Goal: Task Accomplishment & Management: Complete application form

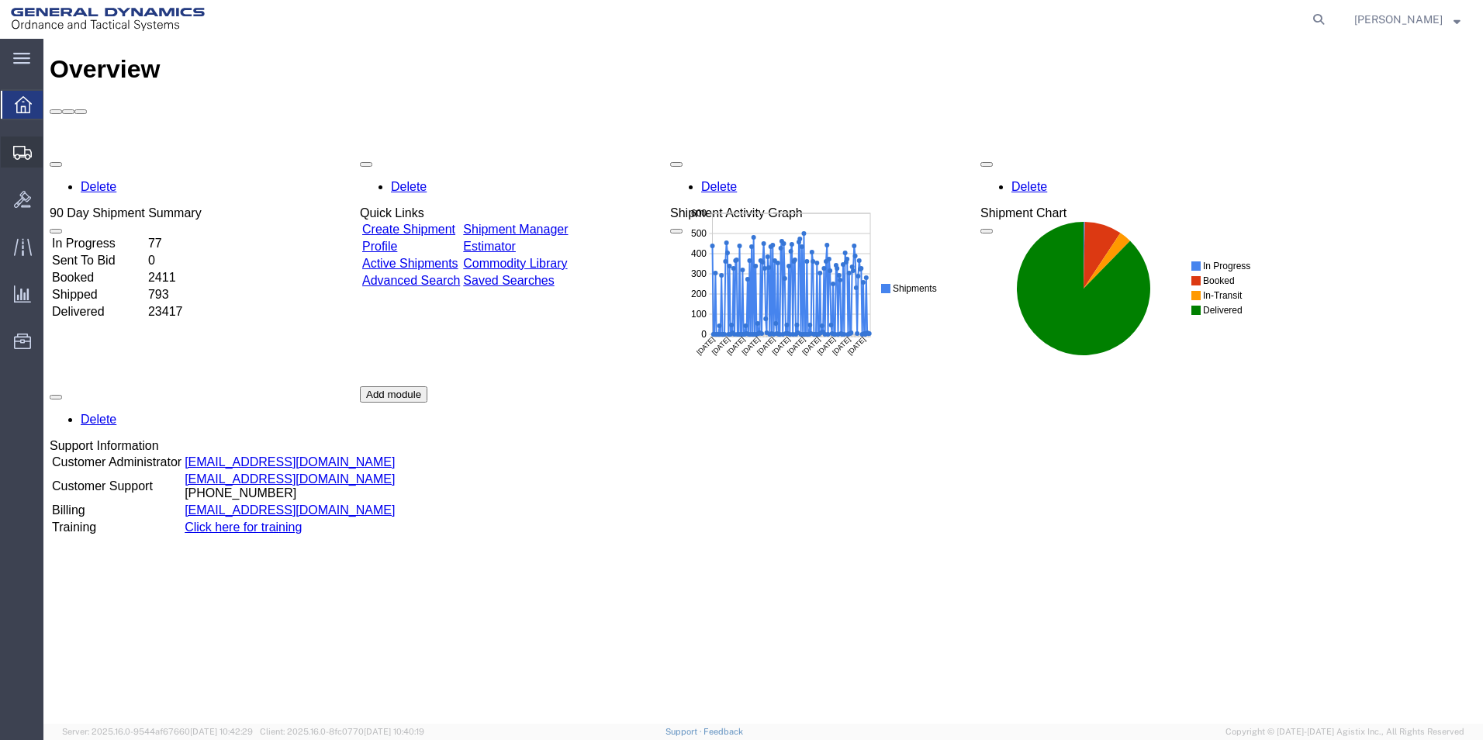
click at [0, 0] on span "Create Shipment" at bounding box center [0, 0] width 0 height 0
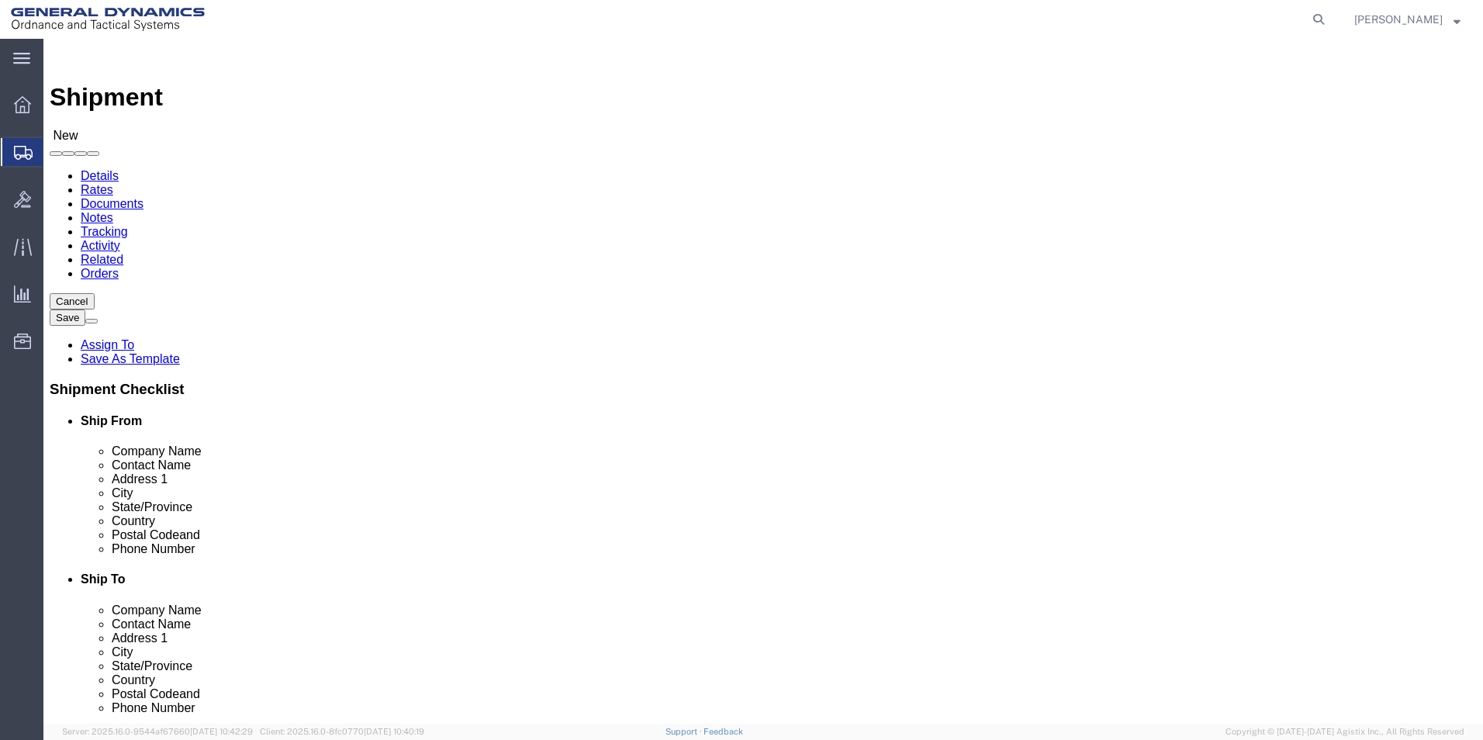
select select
select select "310"
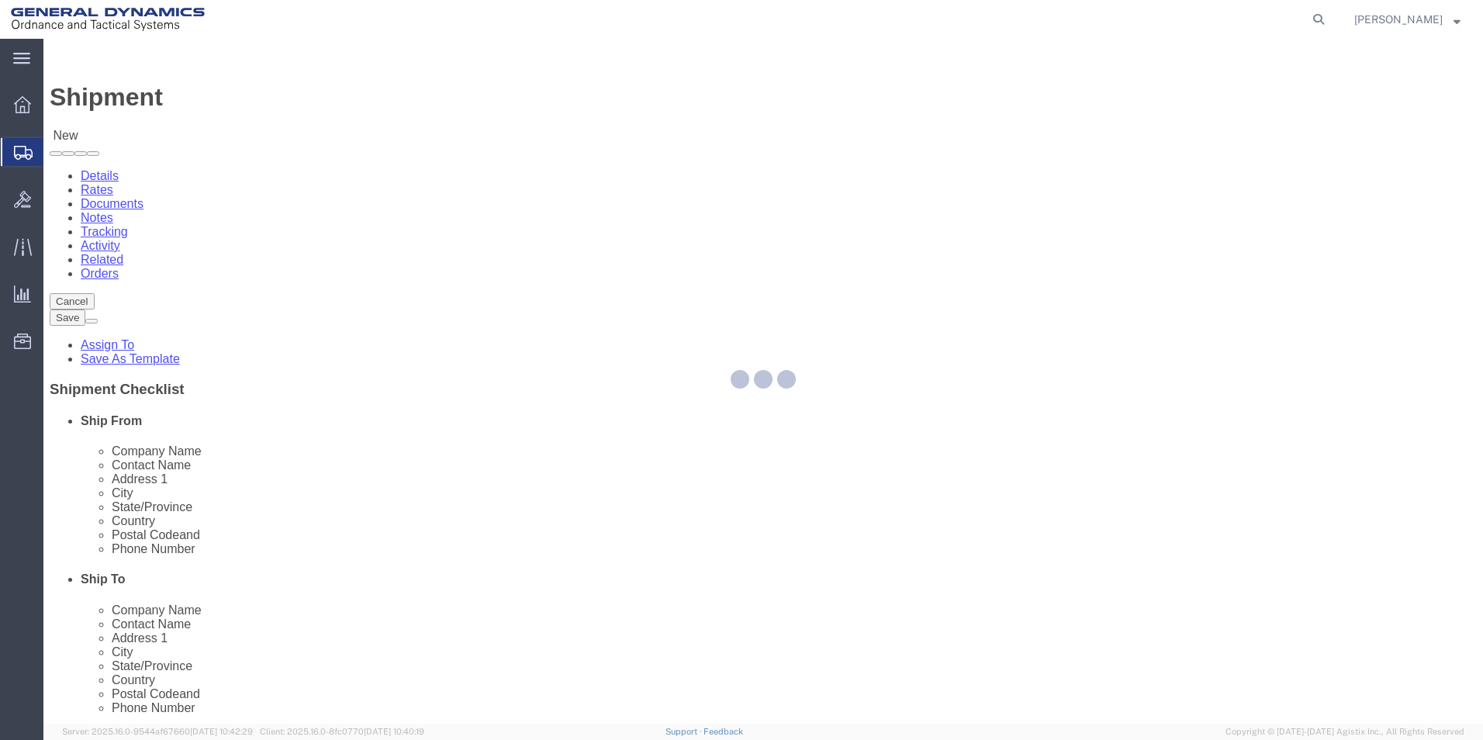
select select "PA"
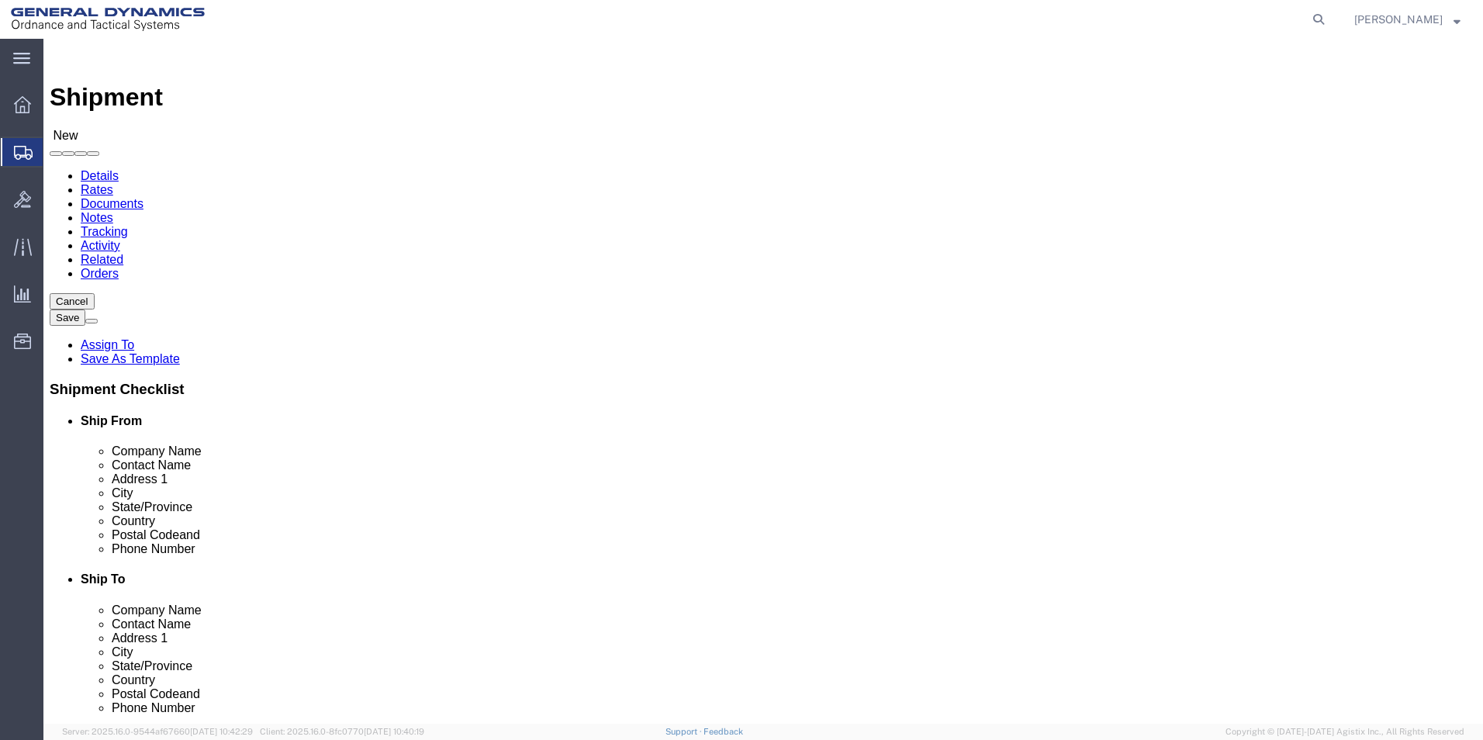
click input "text"
type input "[PERSON_NAME]"
click label "Address 1"
click input "text"
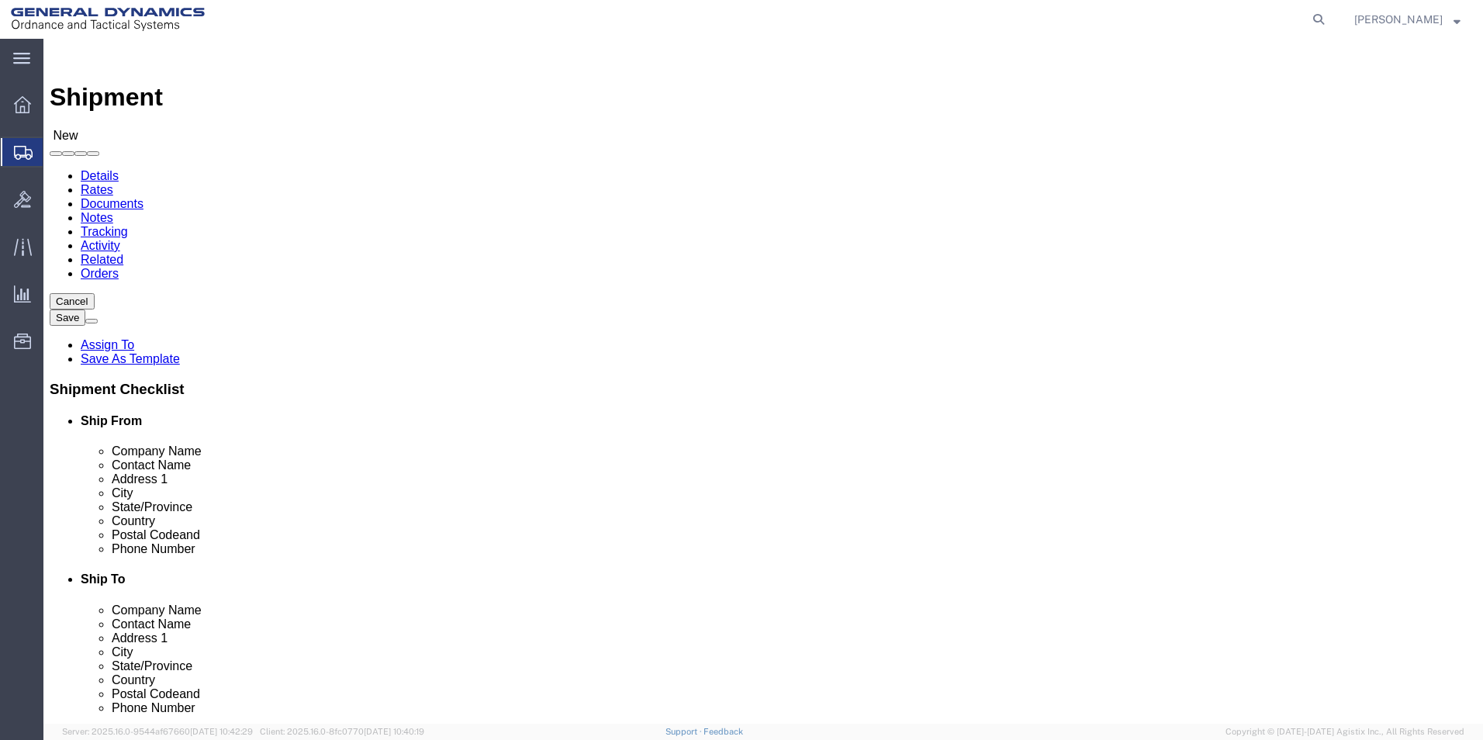
type input "[EMAIL_ADDRESS][PERSON_NAME][DOMAIN_NAME]"
click input "text"
type input "Westmorland Mechanical Testing & Research, Inc"
click input "text"
type input "Attn: Tensile Admin"
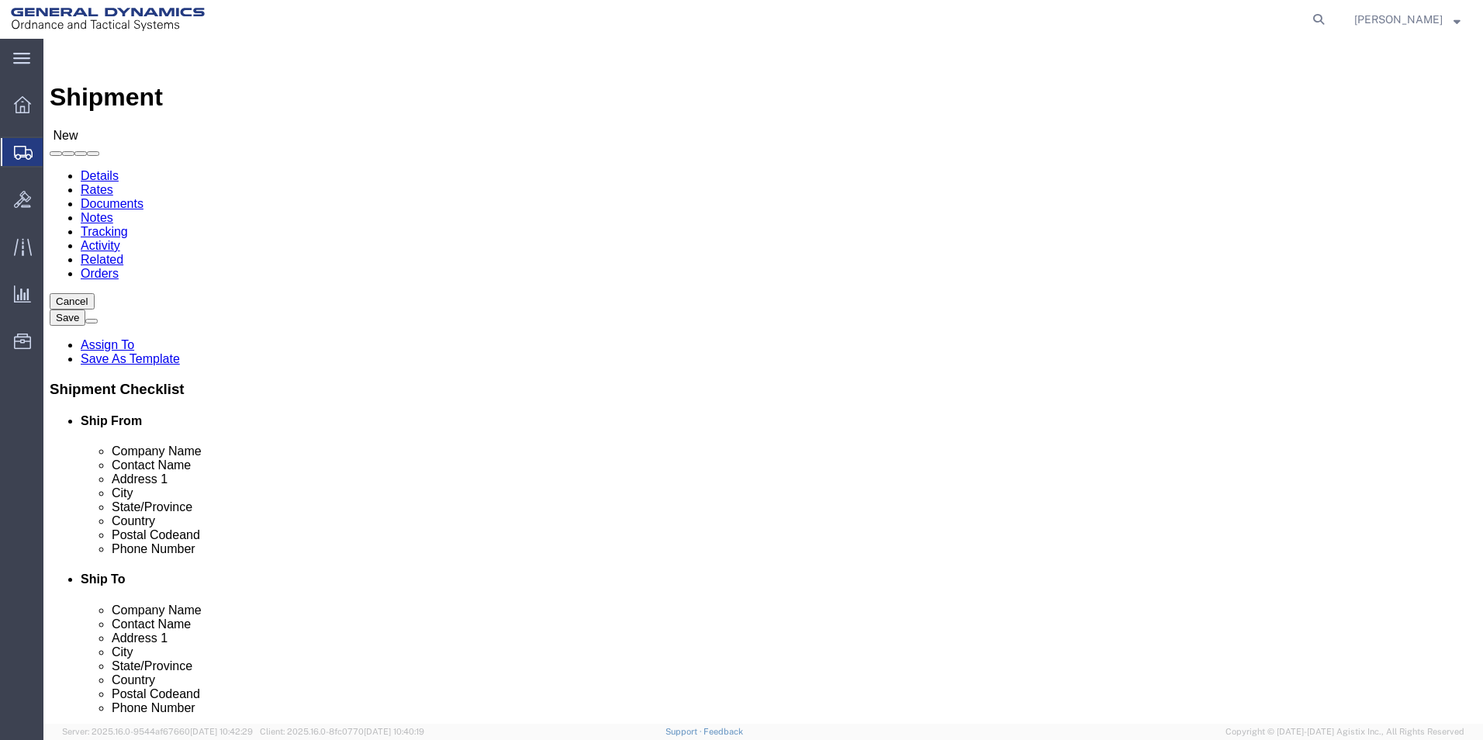
click input "text"
type input "[STREET_ADDRESS][PERSON_NAME]"
click input "Westmorland Mechanical Testing & Research, Inc"
drag, startPoint x: 775, startPoint y: 290, endPoint x: 1058, endPoint y: 289, distance: 283.0
click input "Westmorland Mechanical Testing & Research, Inc"
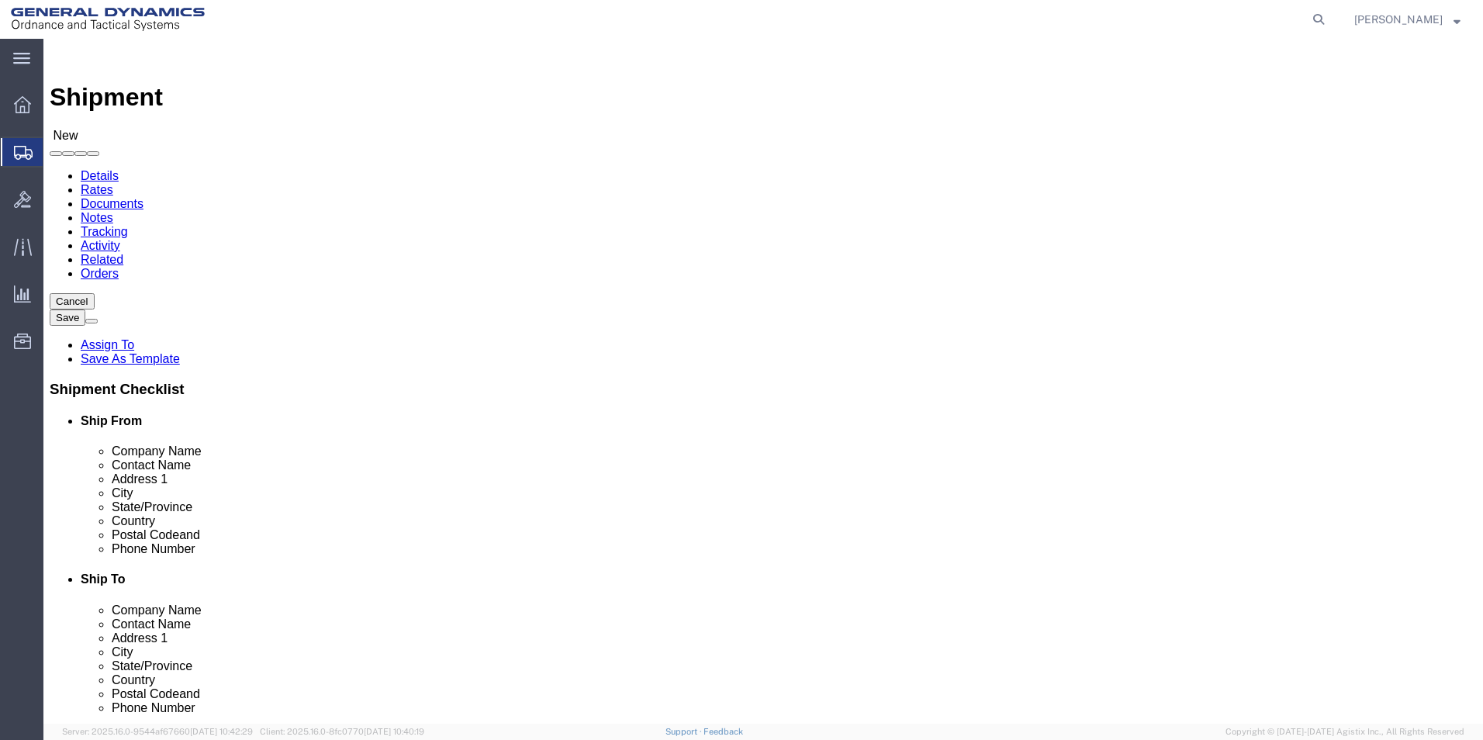
click input "Westmorland Mechanical Testing & Research, Inc"
type input "[PERSON_NAME] Mechanical Testing & Research, Inc"
click input "text"
type input "2"
type input "[GEOGRAPHIC_DATA]"
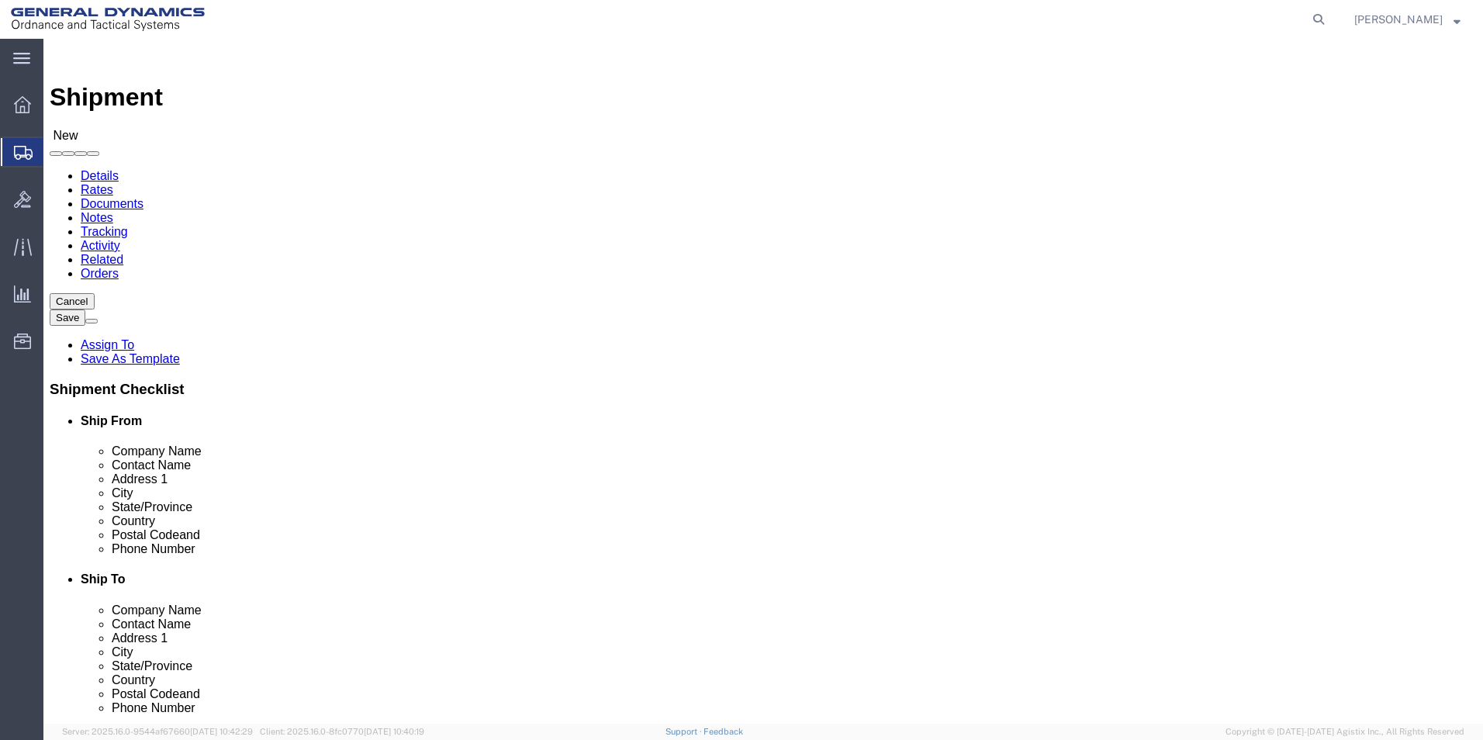
click input "Postal Code"
type input "1566-0388"
click input "text"
type input "7"
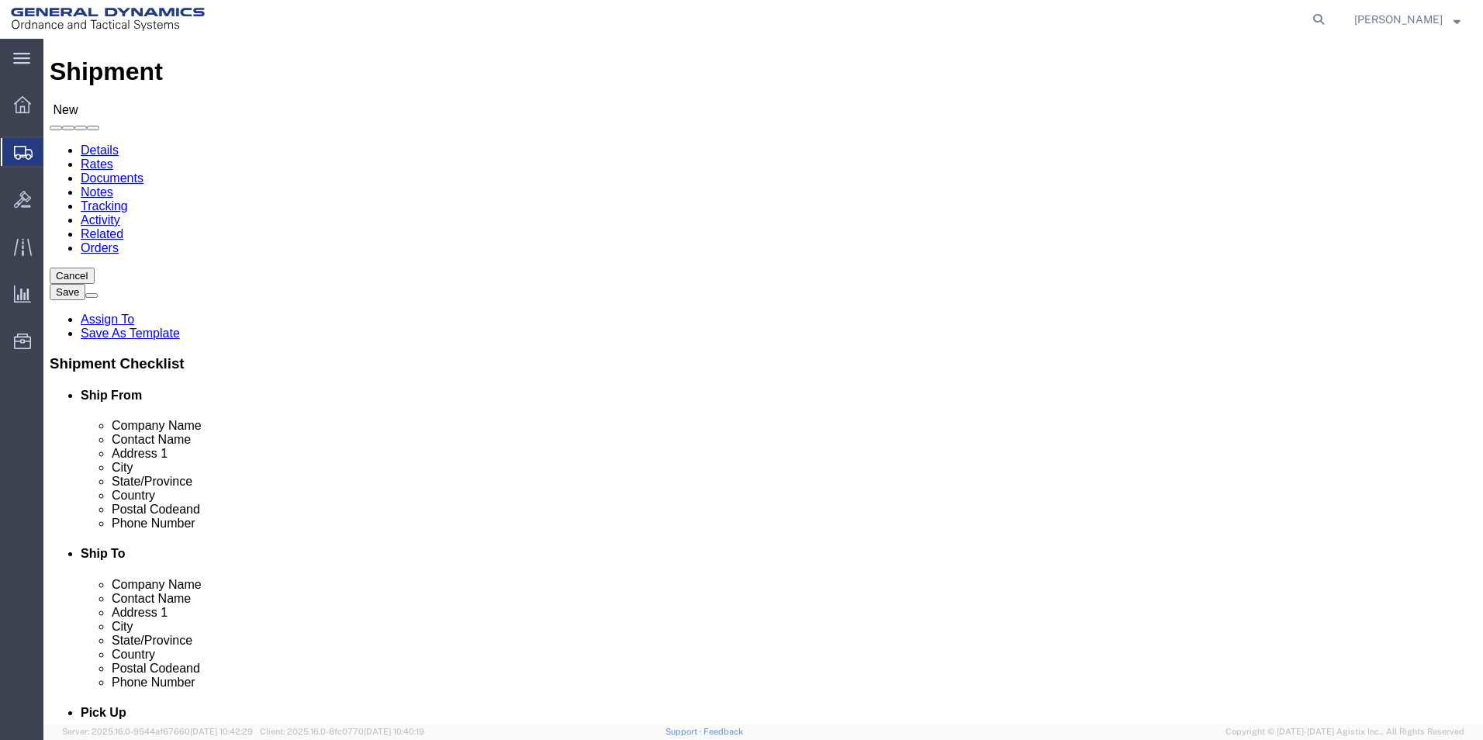
scroll to position [388, 0]
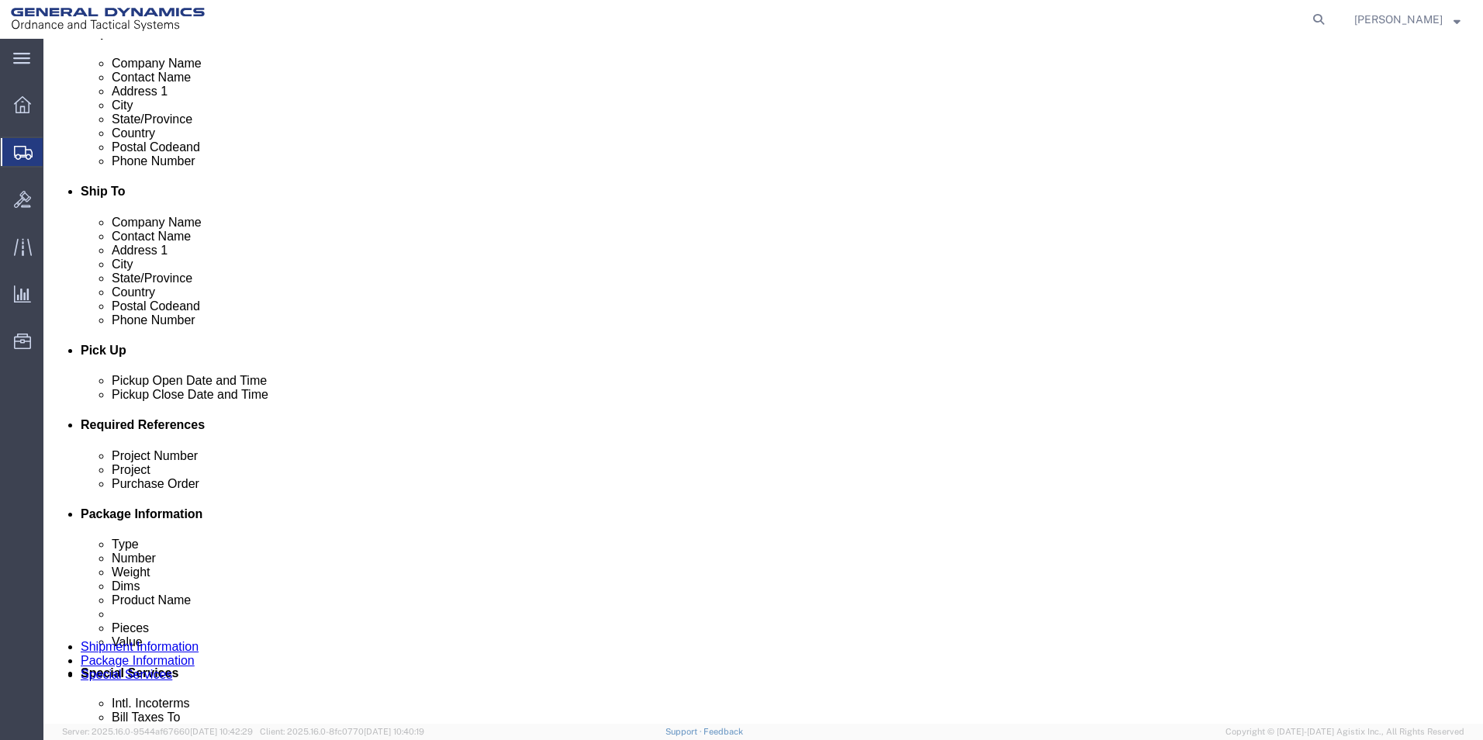
type input "[PHONE_NUMBER]"
click input "text"
type input "30100308"
click input "text"
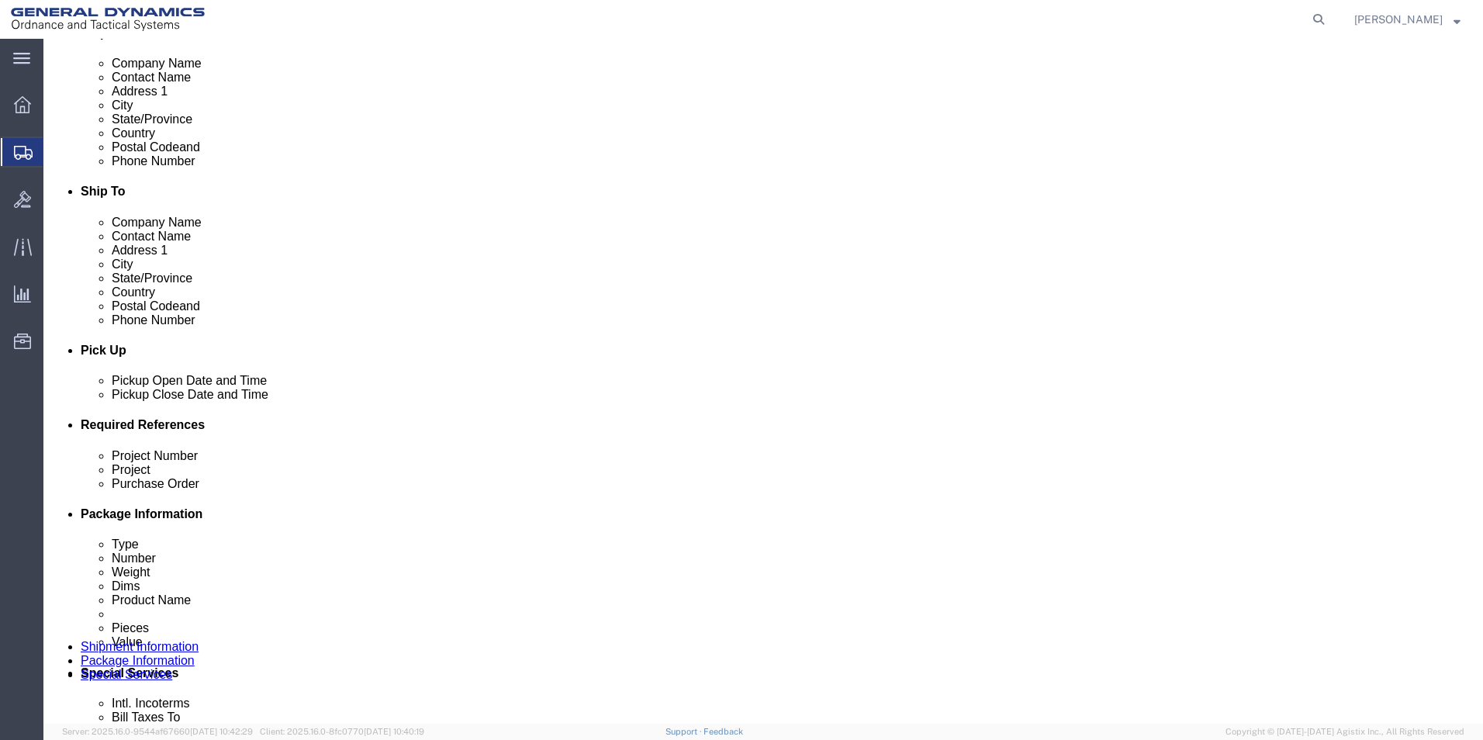
click input "text"
paste input "Westmorland Mechanical Testing & Research, Inc"
drag, startPoint x: 1062, startPoint y: 568, endPoint x: 716, endPoint y: 562, distance: 345.9
click div "Purchase Order Westmorland Mechanical Testing & Research, Inc"
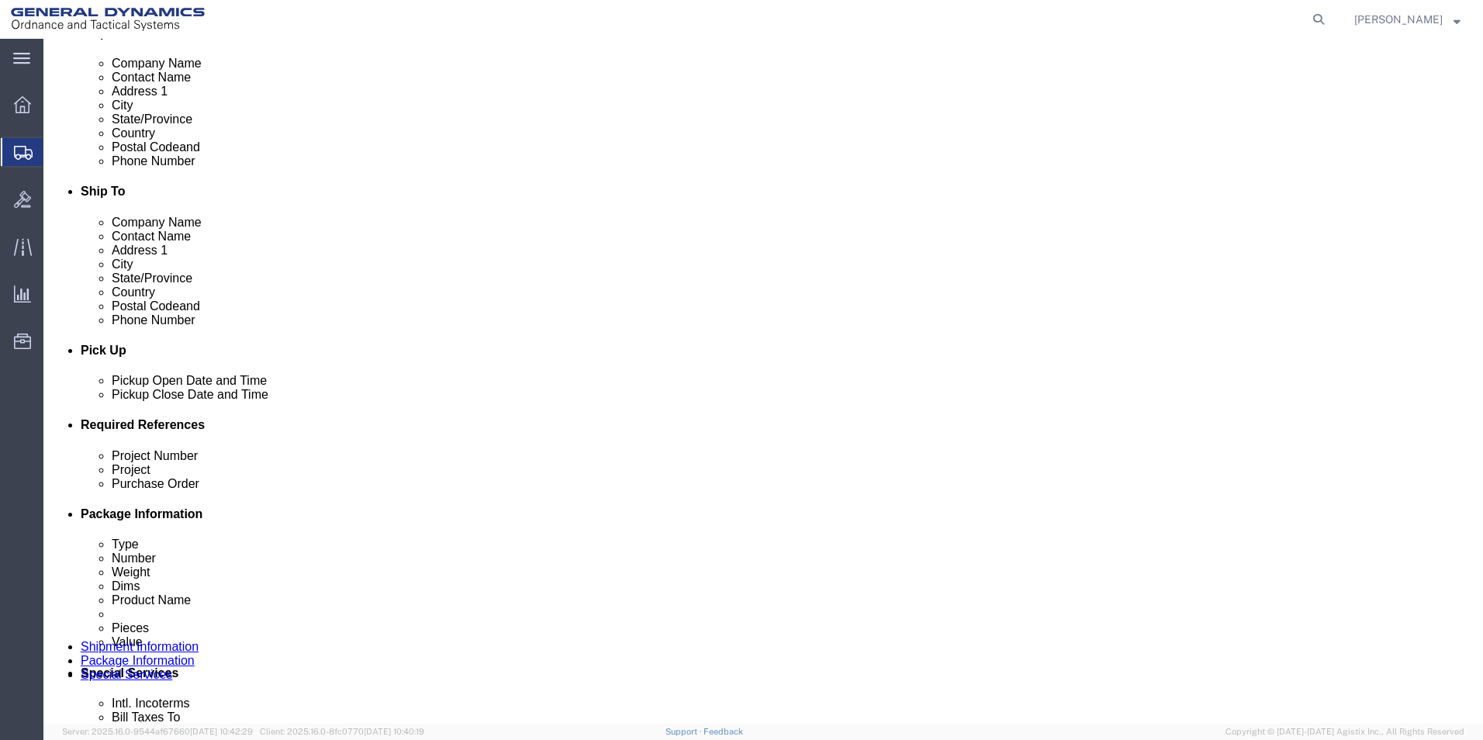
type input "q"
type input "QN244209"
click input "text"
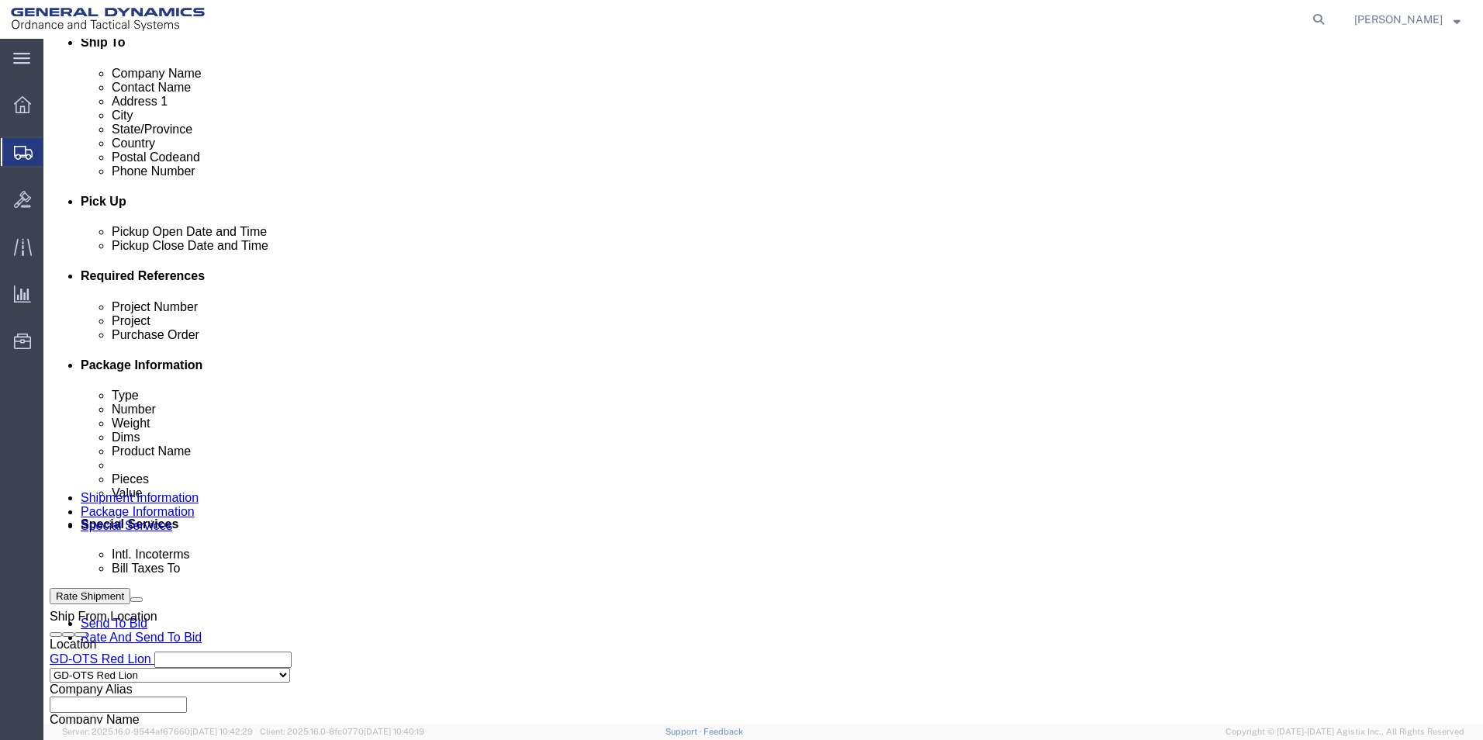
scroll to position [647, 0]
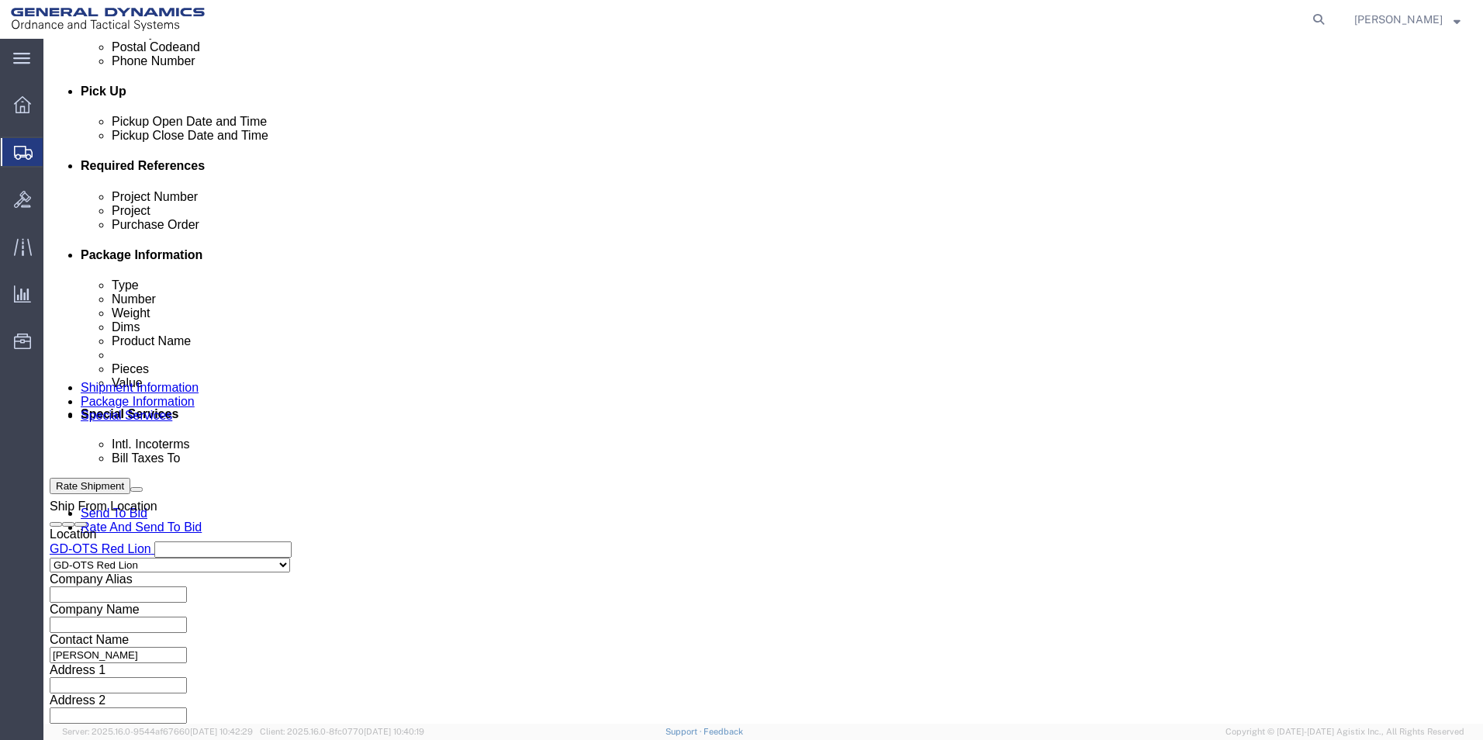
type input "30100308"
click button "Continue"
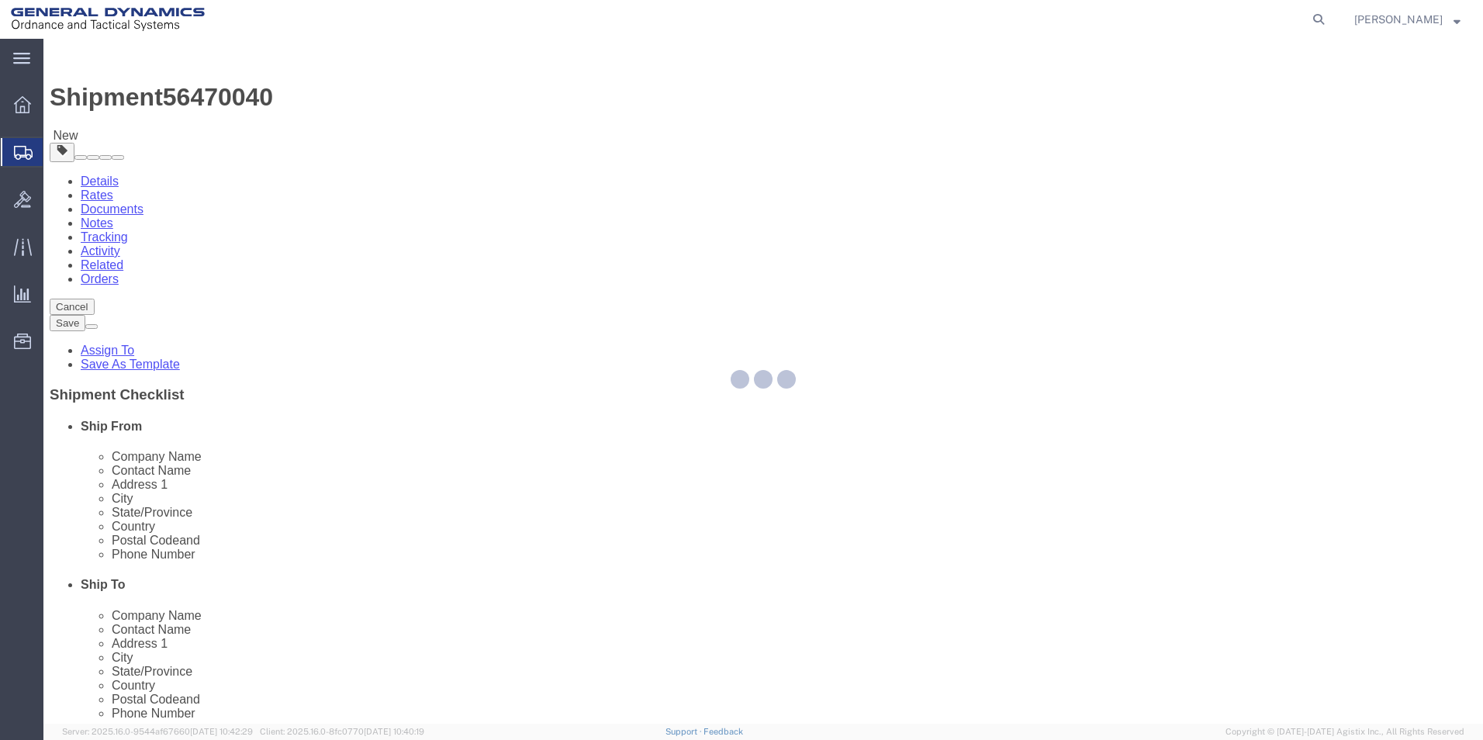
select select "CBOX"
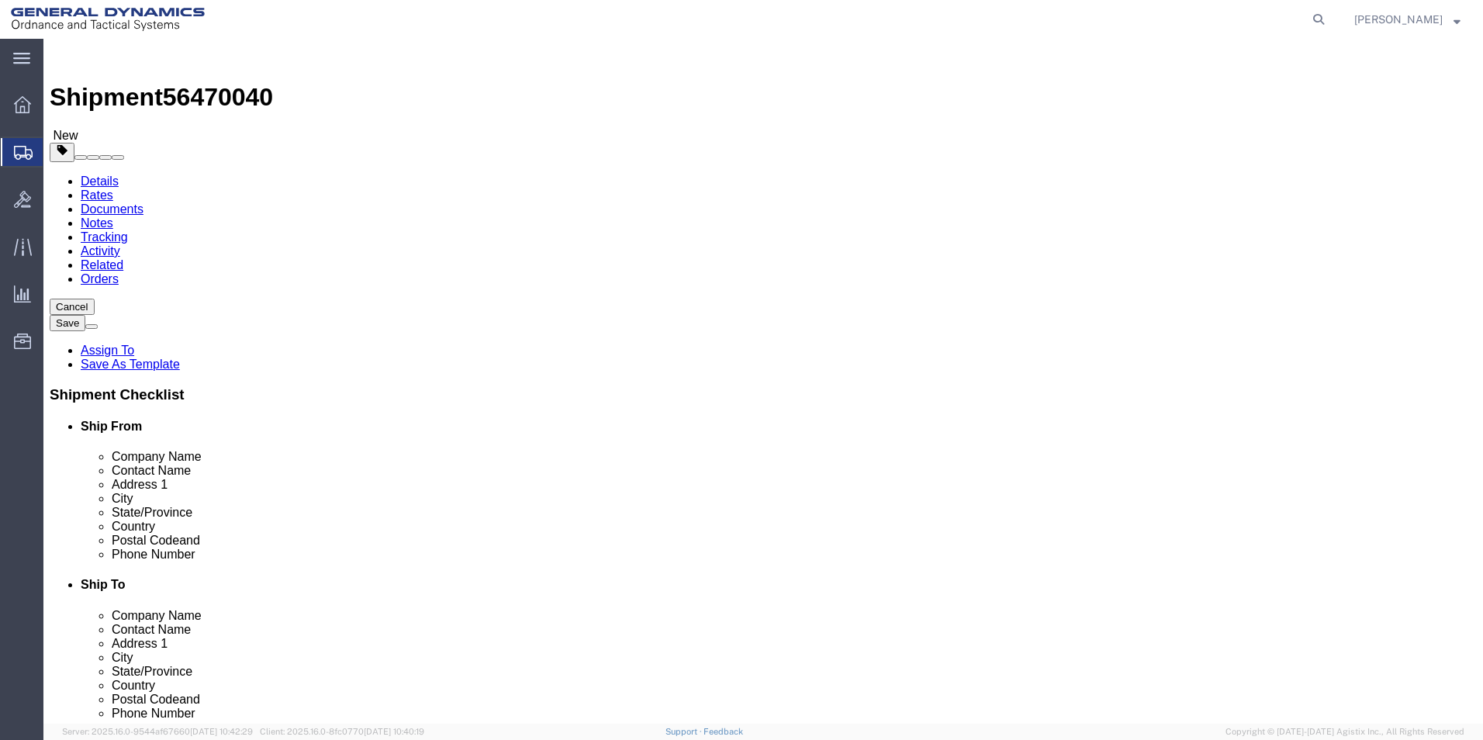
click input "text"
type input "5"
drag, startPoint x: 233, startPoint y: 359, endPoint x: 88, endPoint y: 356, distance: 145.0
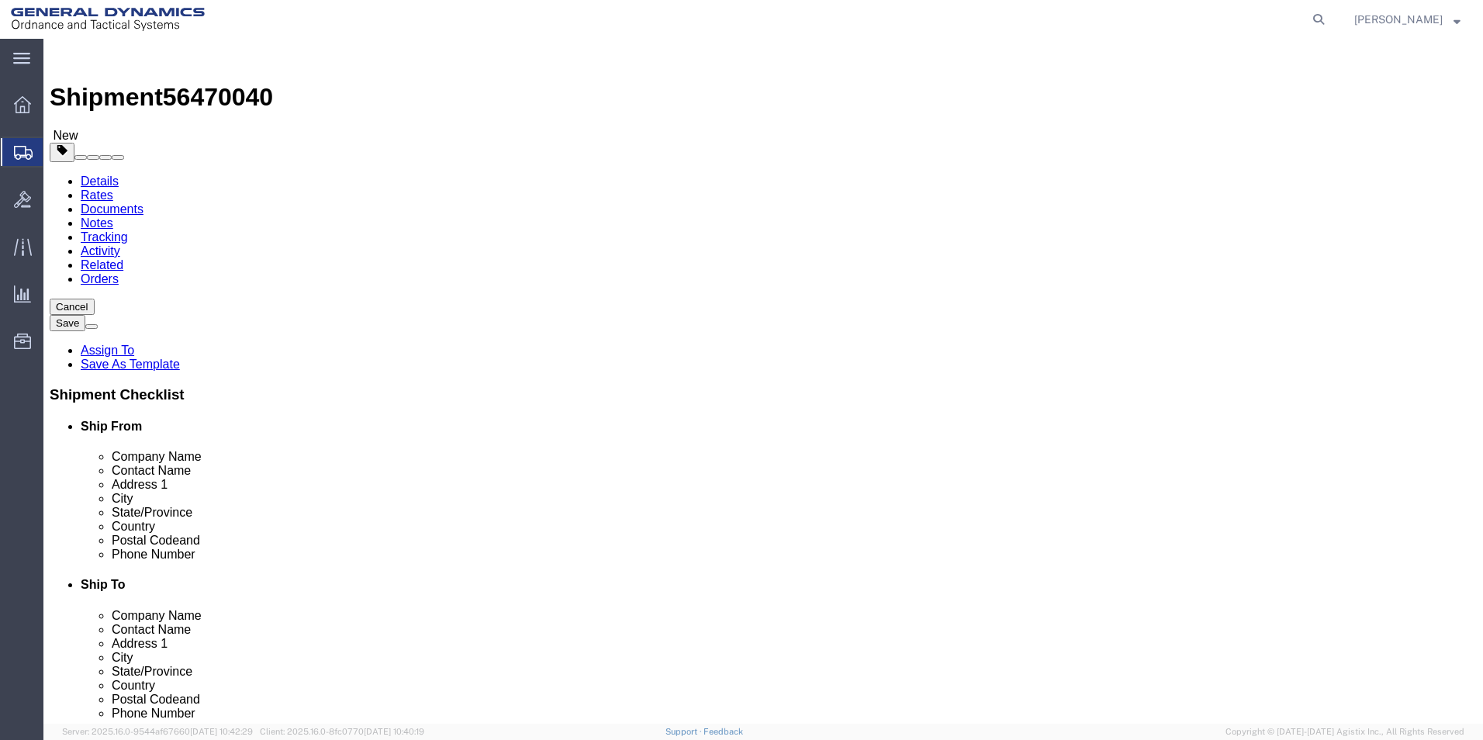
click div "Weight 0.00 Select kgs lbs Ship. t°"
type input "1"
click div "x Package Type Select Bale(s) Basket(s) Bolt(s) Bottle(s) Buckets Bulk Bundle(s…"
click link "Add Content"
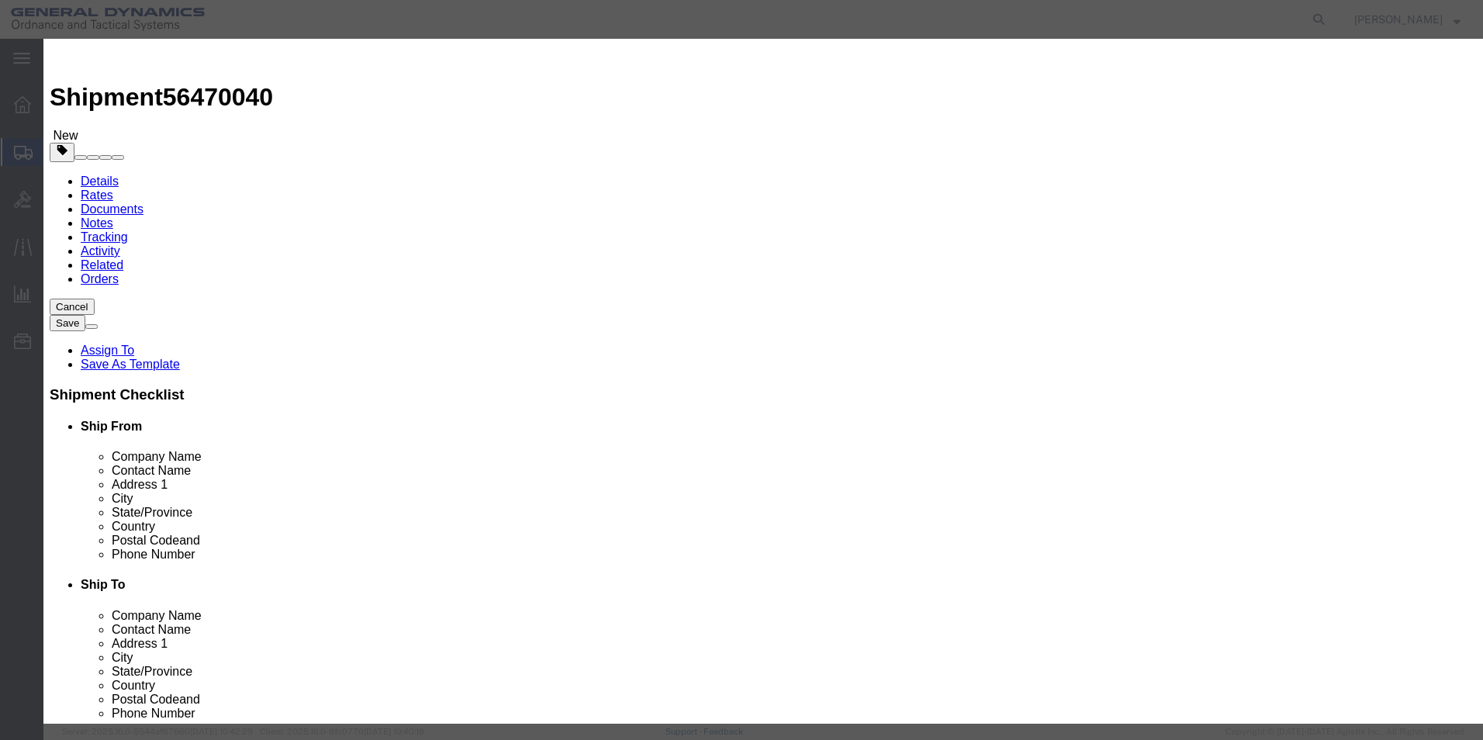
click input "text"
type input "Tensile Round"
type input "1"
select select "US"
drag, startPoint x: 458, startPoint y: 149, endPoint x: 436, endPoint y: 148, distance: 21.7
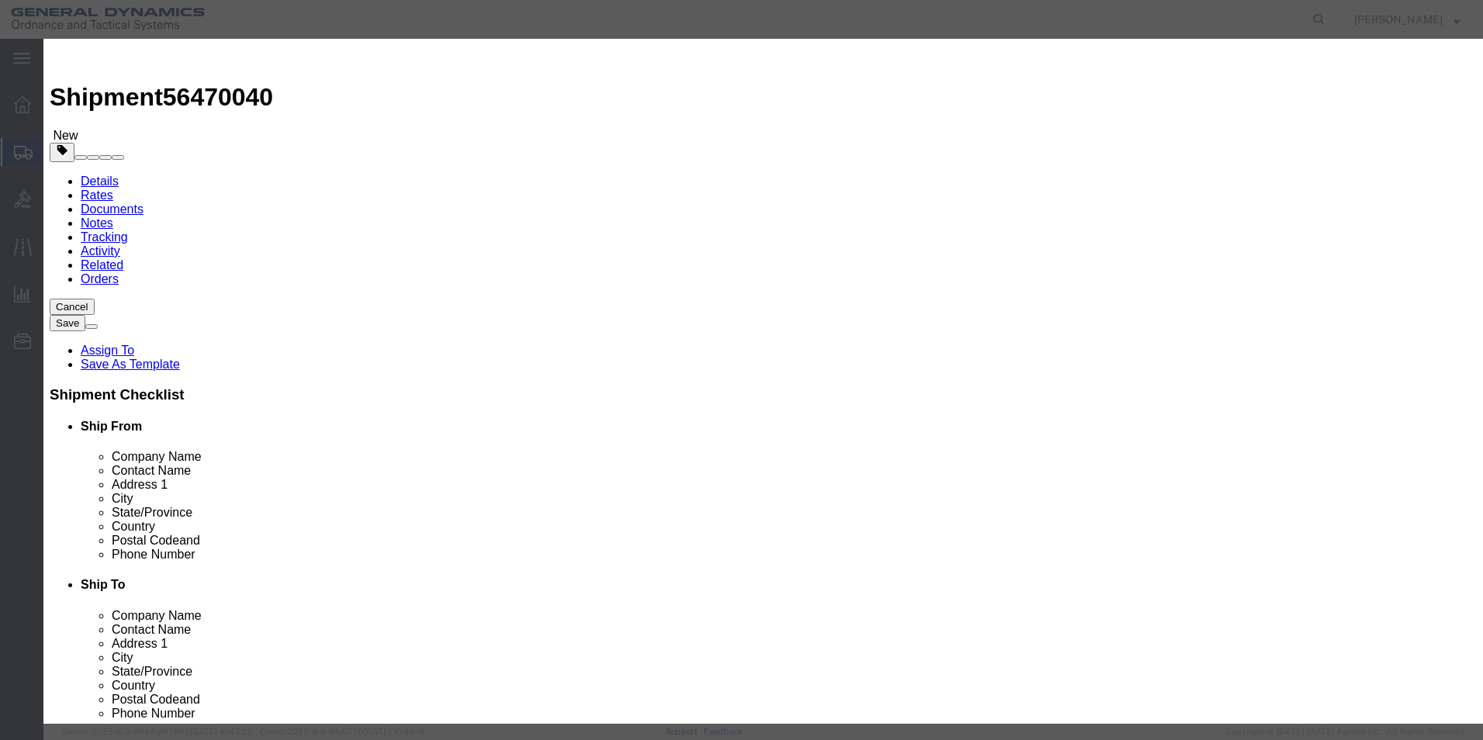
click div "Pieces 0 Select Bag Barrels 100Board Feet Bottle Box Blister Pack Carats Can Ca…"
type input "2"
click button "Save & Close"
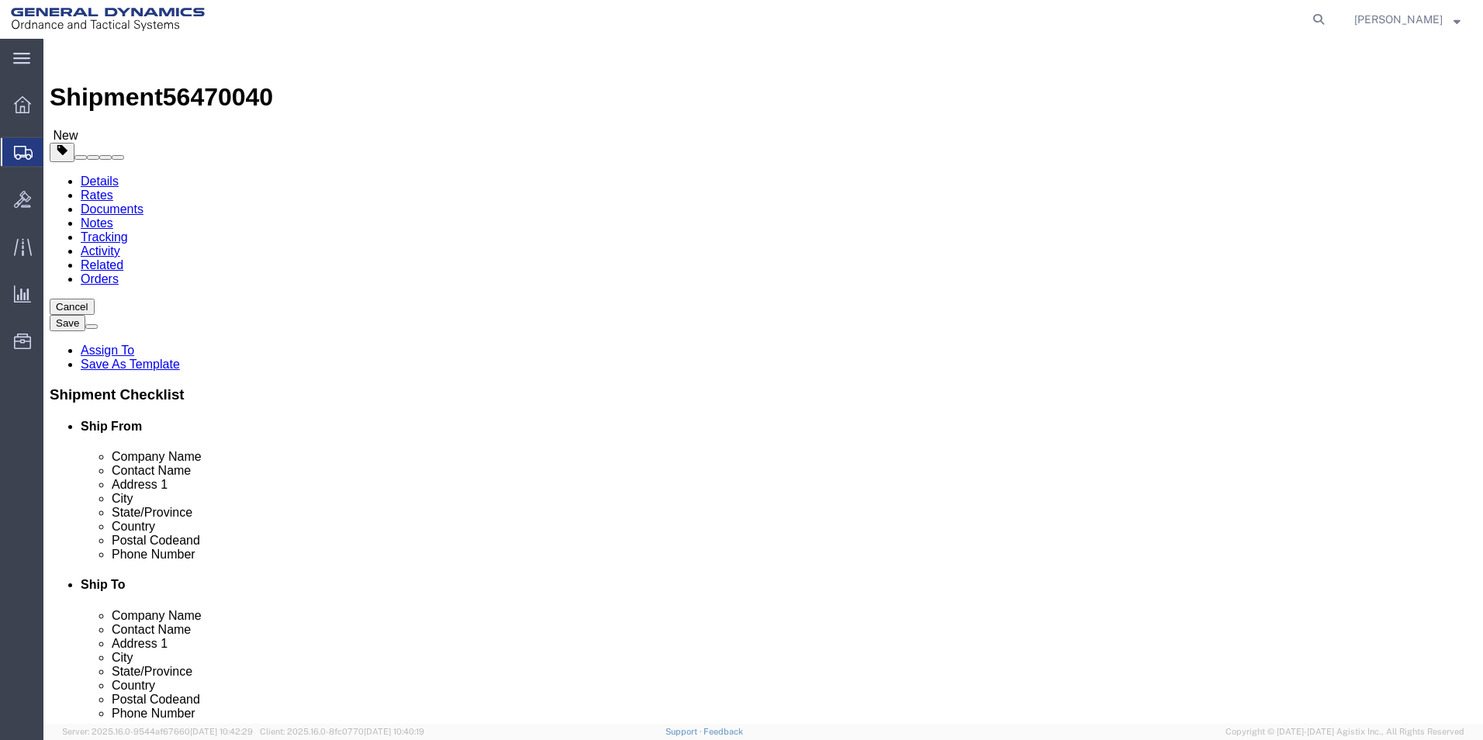
drag, startPoint x: 1096, startPoint y: 612, endPoint x: 1083, endPoint y: 611, distance: 14.0
click button "Continue"
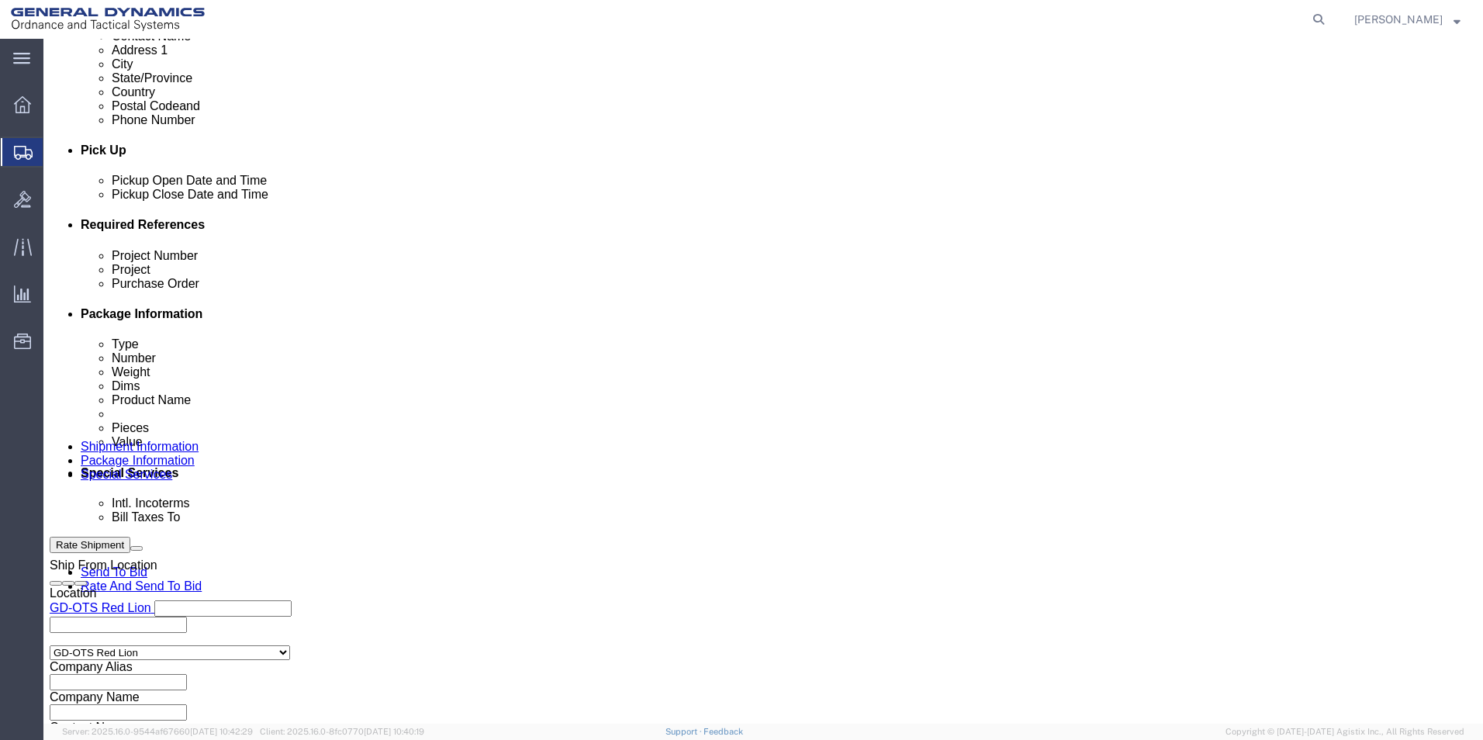
scroll to position [645, 0]
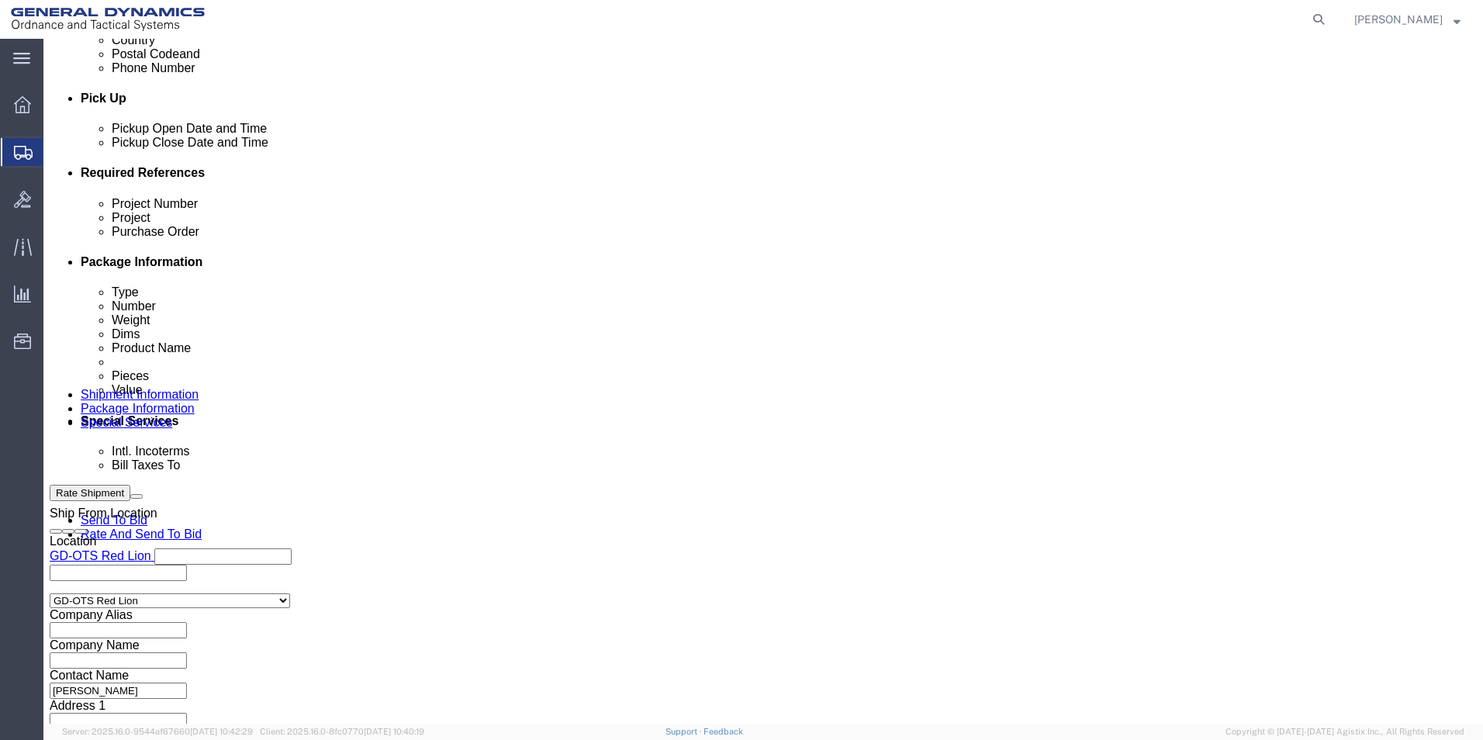
click button "Rate Shipment"
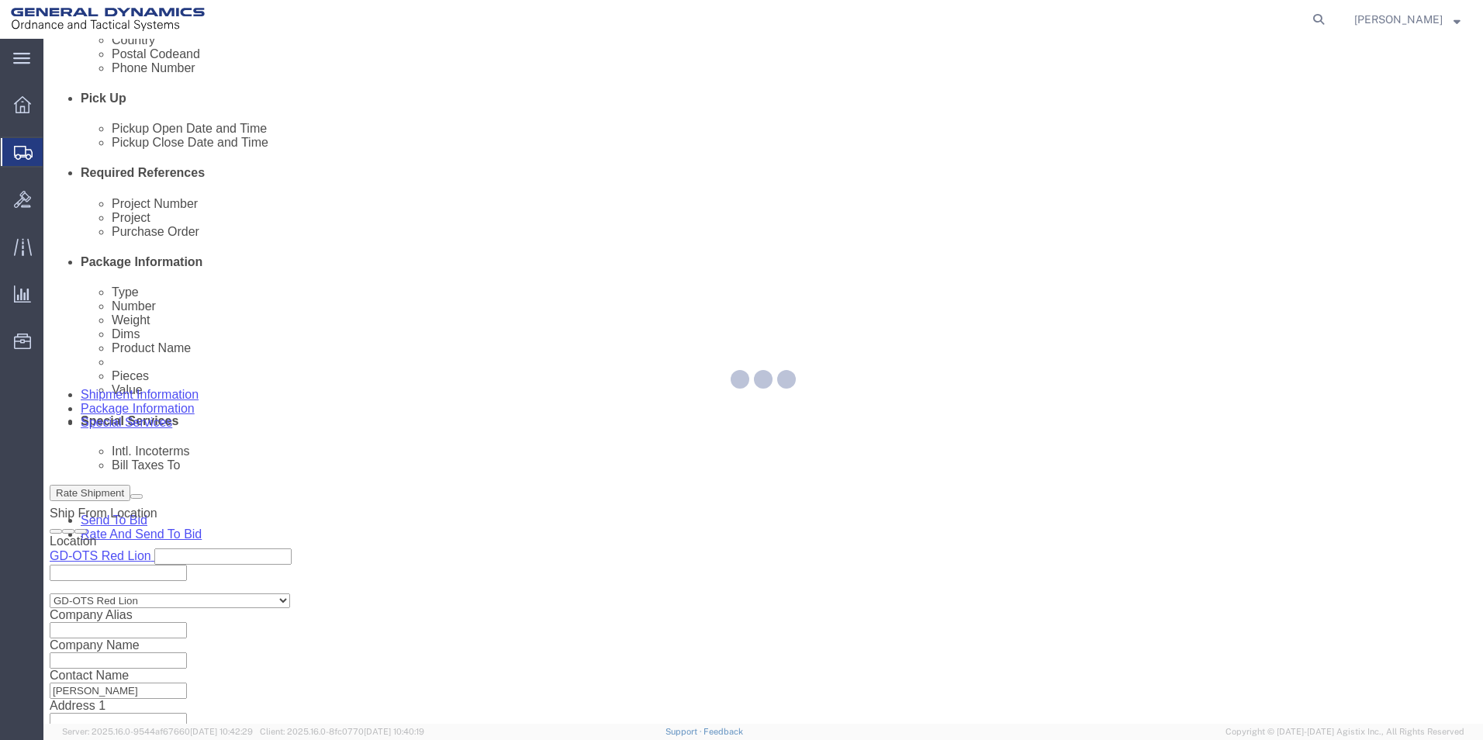
select select "310"
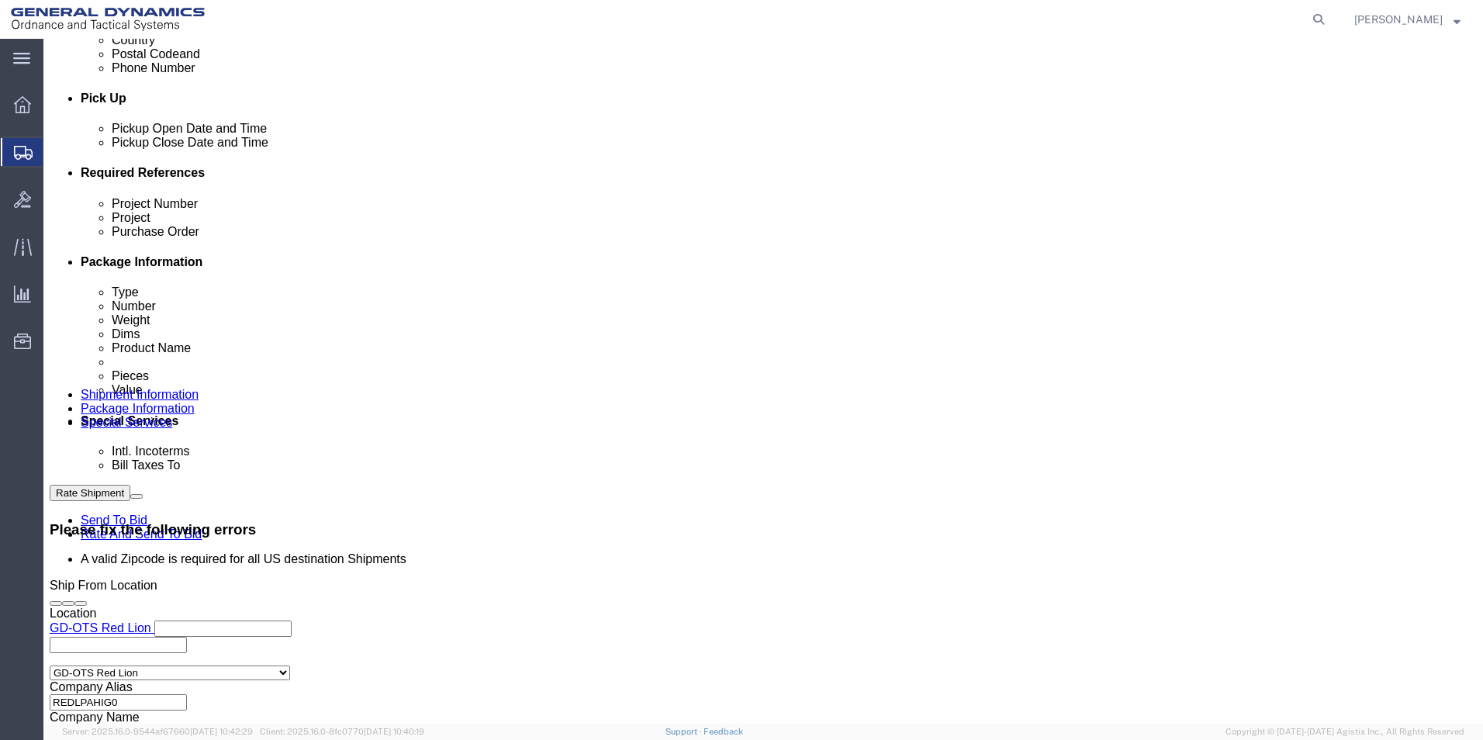
click button "Rate Shipment"
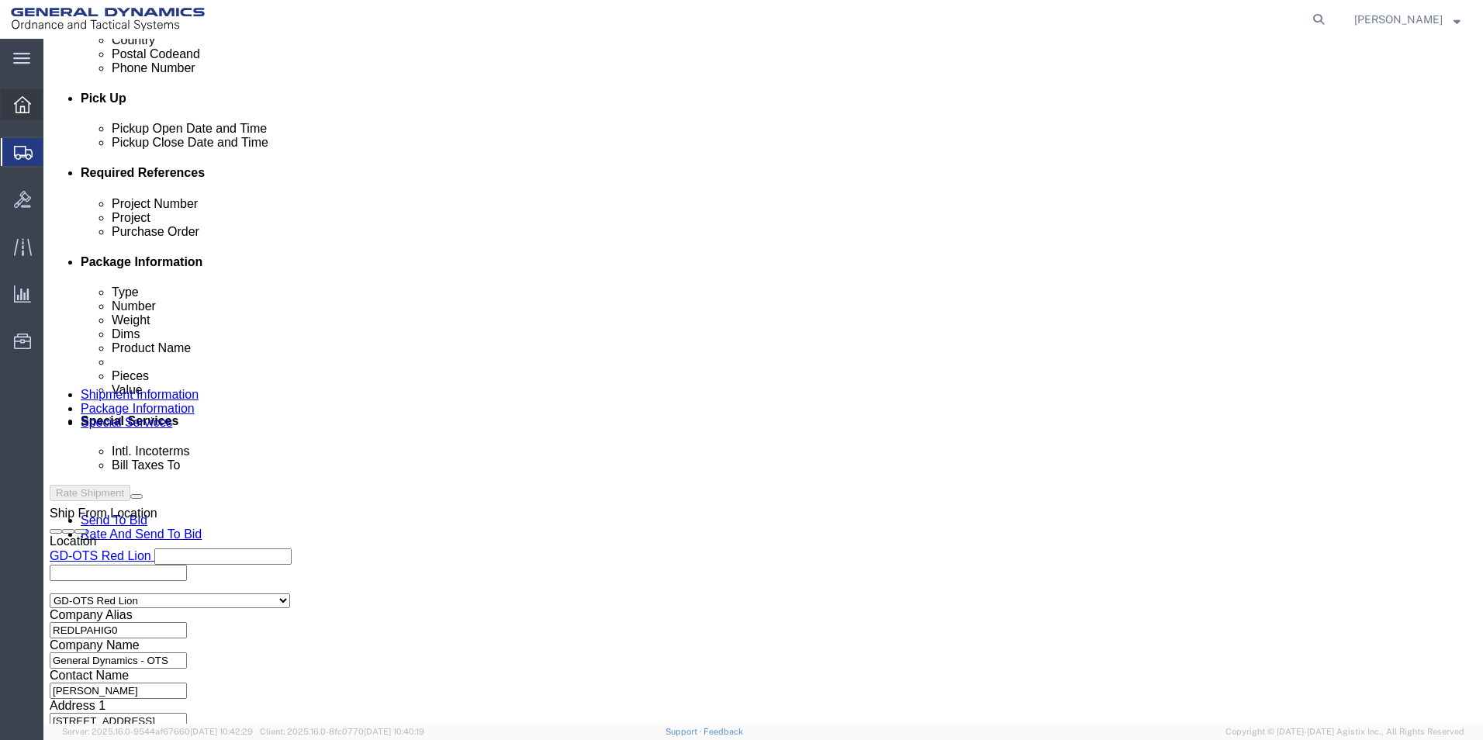
scroll to position [582, 0]
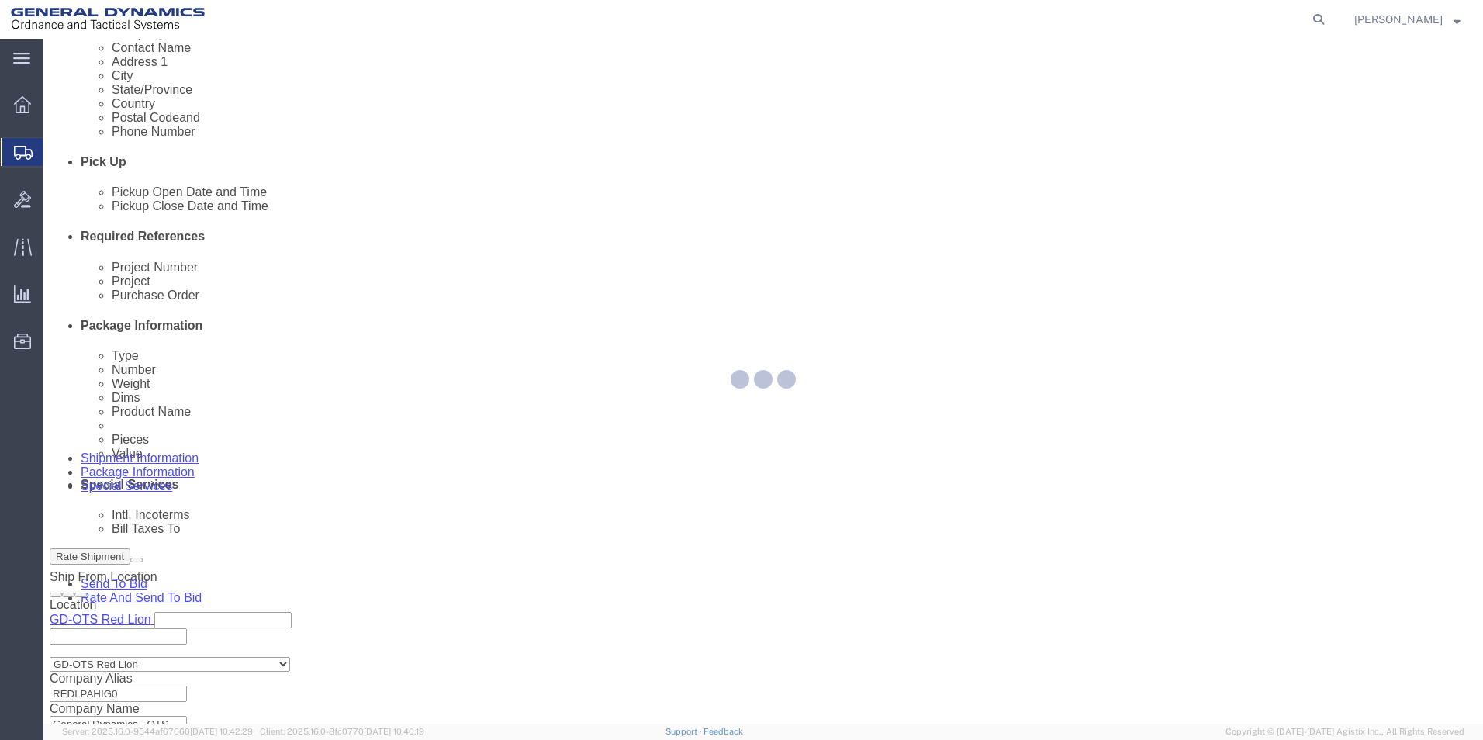
select select "310"
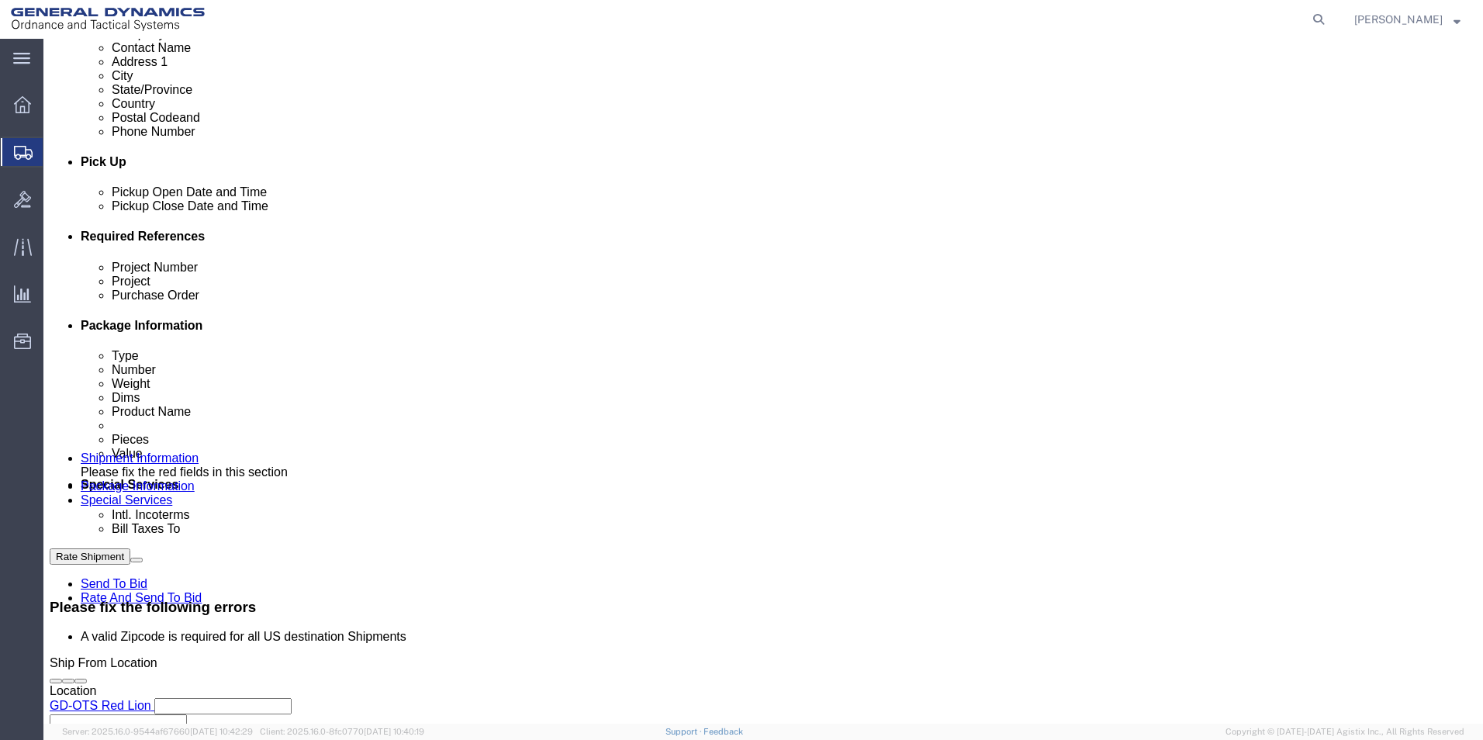
click icon
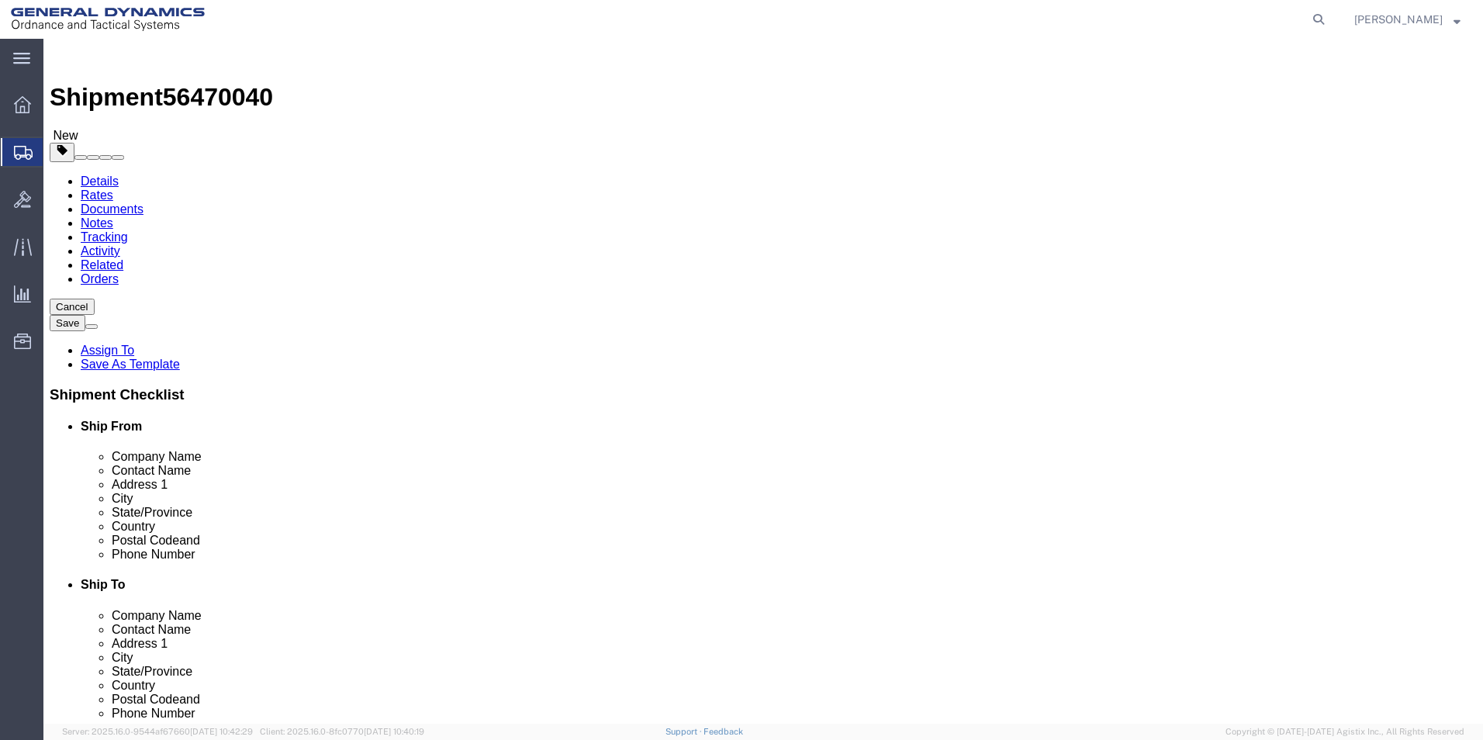
drag, startPoint x: 830, startPoint y: 559, endPoint x: 716, endPoint y: 544, distance: 114.9
click div "Postal Code 1566-0388 A valid Zipcode is required for all US destination Shipme…"
click div "Location Select Select My Profile Location GD-OTS [GEOGRAPHIC_DATA] (Commerce) …"
drag, startPoint x: 845, startPoint y: 565, endPoint x: 691, endPoint y: 567, distance: 154.3
click div "Postal Code 15696-0388 A valid Zipcode is required for all US destination Shipm…"
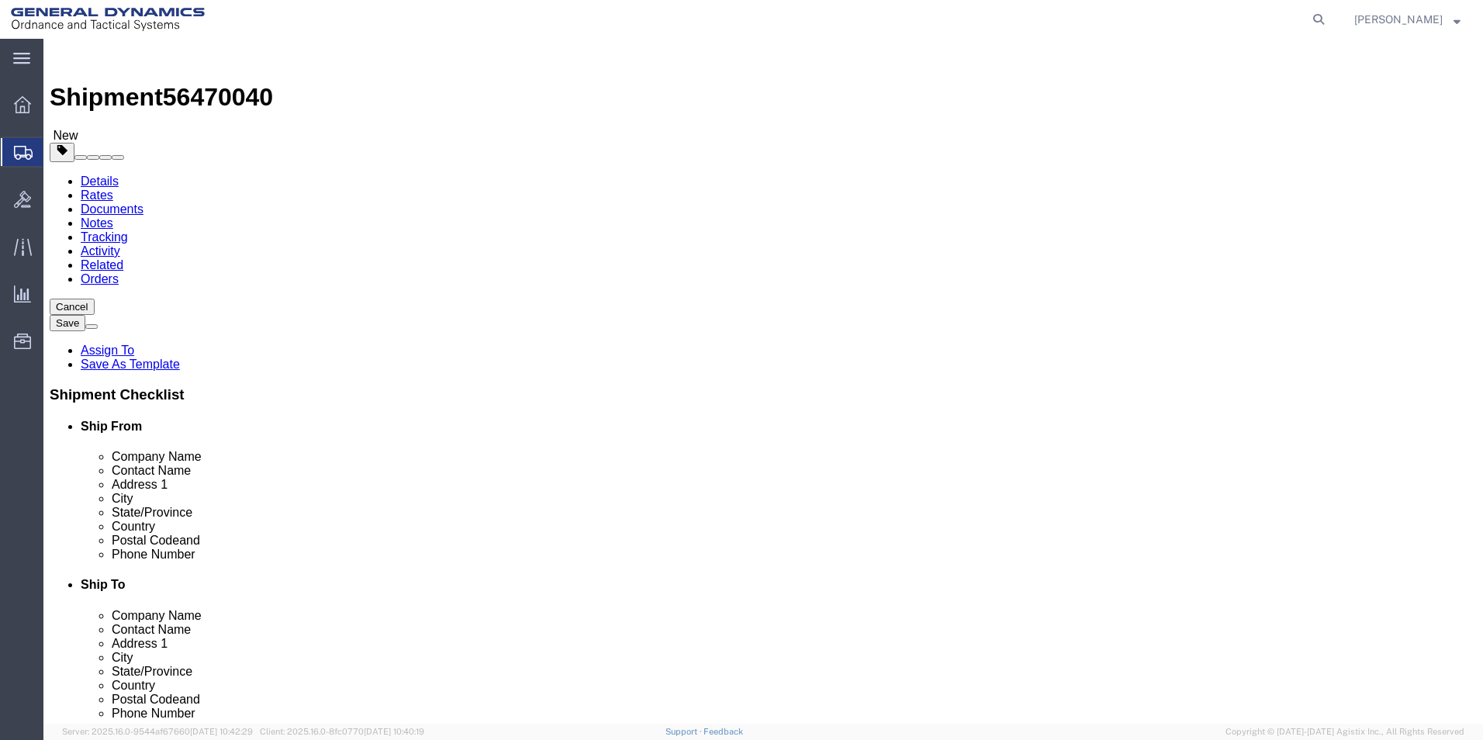
paste input "text"
type input "15696"
click button "Rate Shipment"
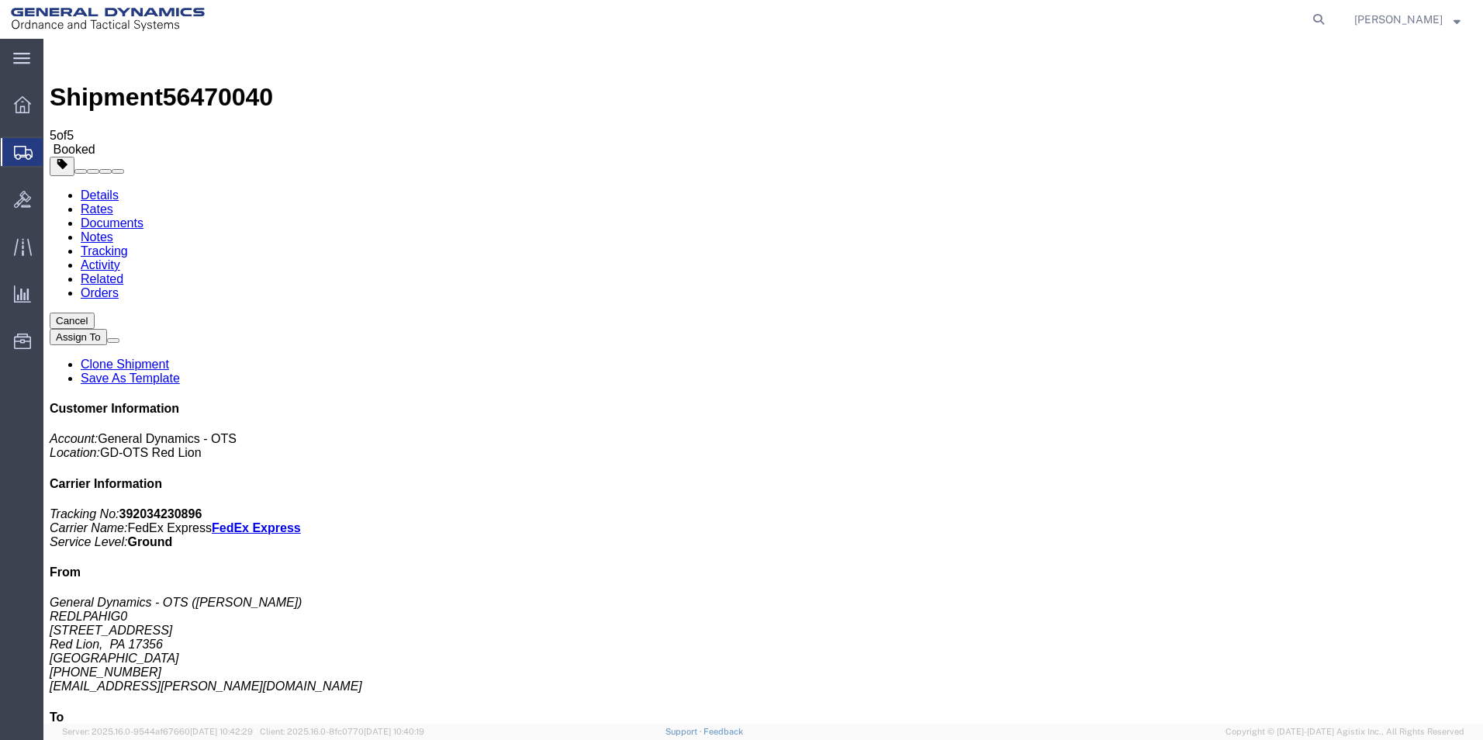
drag, startPoint x: 650, startPoint y: 344, endPoint x: 643, endPoint y: 339, distance: 8.4
